Goal: Find specific page/section: Find specific page/section

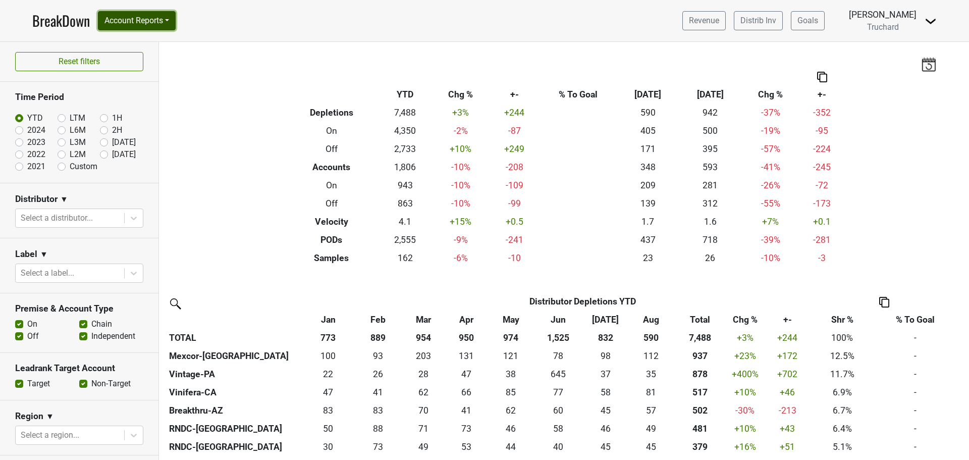
click at [166, 27] on button "Account Reports" at bounding box center [137, 20] width 78 height 19
click at [154, 39] on link "SuperRanker" at bounding box center [142, 44] width 89 height 16
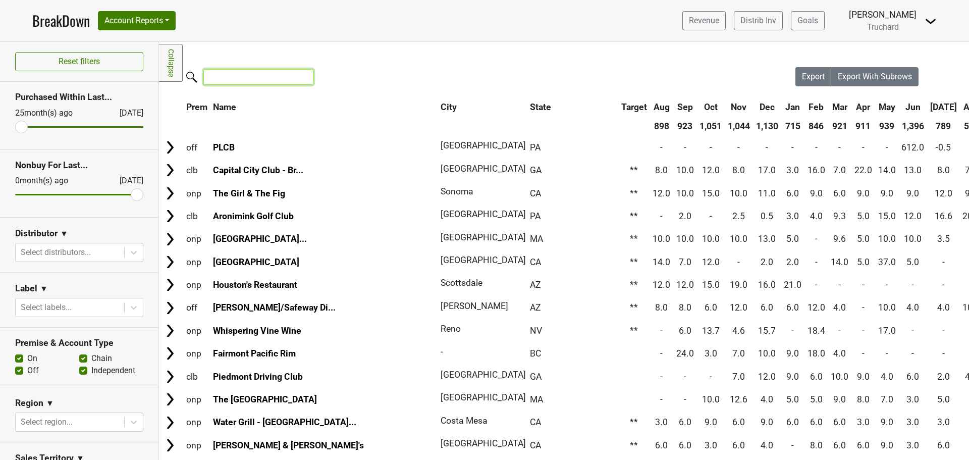
click at [279, 73] on input "search" at bounding box center [258, 77] width 110 height 16
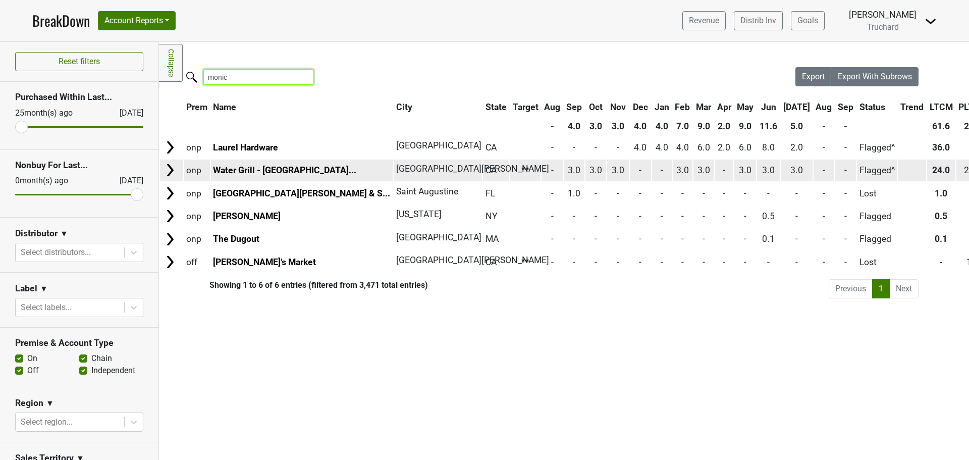
type input "monic"
click at [168, 171] on img at bounding box center [170, 170] width 15 height 15
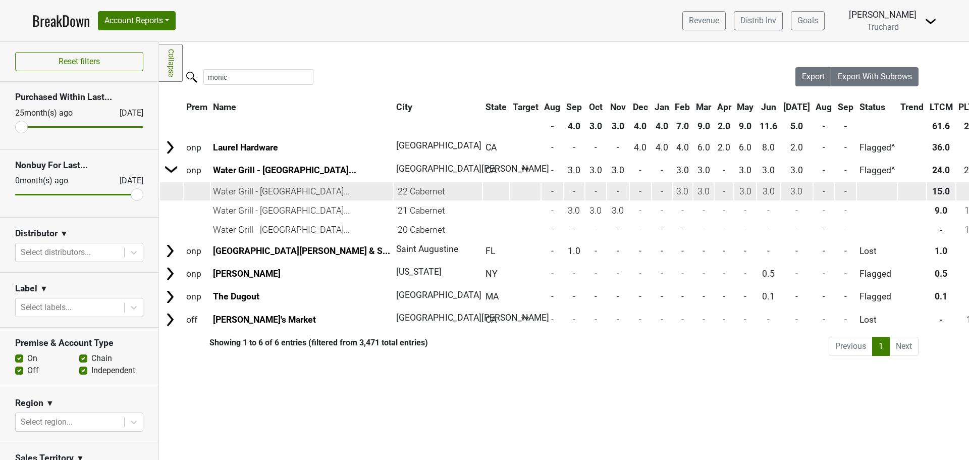
drag, startPoint x: 216, startPoint y: 194, endPoint x: 318, endPoint y: 189, distance: 102.1
click at [318, 189] on td "Water Grill - [GEOGRAPHIC_DATA]..." at bounding box center [302, 191] width 182 height 18
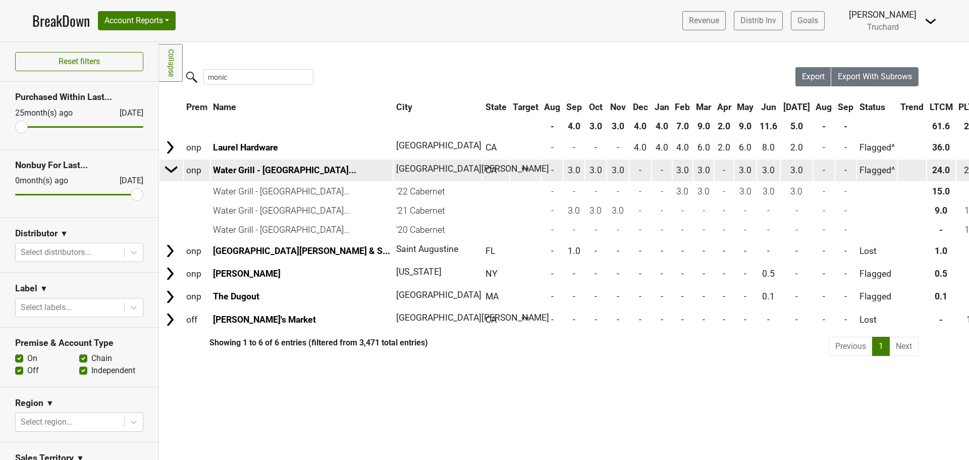
copy td "Water Grill - [GEOGRAPHIC_DATA]..."
